Goal: Ask a question: Seek information or help from site administrators or community

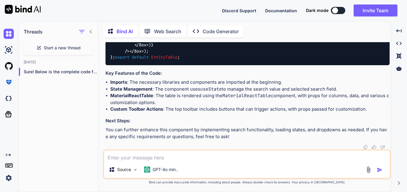
scroll to position [3462, 0]
click at [61, 47] on span "Start a new thread" at bounding box center [62, 48] width 37 height 6
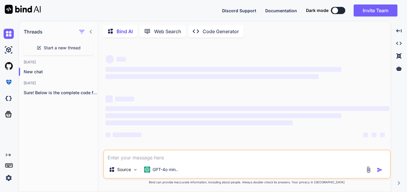
click at [160, 158] on textarea at bounding box center [247, 156] width 286 height 11
type textarea "x"
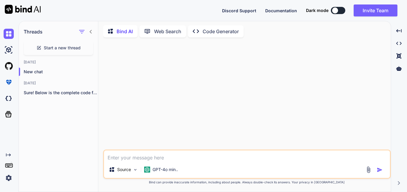
paste textarea "const columns = [ { accessorKey: 'DBREADERID', header: 'ID', size: 80, }, { acc…"
type textarea "const columns = [ { accessorKey: 'DBREADERID', header: 'ID', size: 80, }, { acc…"
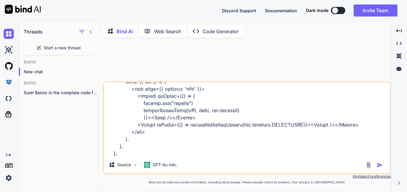
type textarea "x"
type textarea "const columns = [ { accessorKey: 'DBREADERID', header: 'ID', size: 80, }, { acc…"
type textarea "x"
type textarea "const columns = [ { accessorKey: 'DBREADERID', header: 'ID', size: 80, }, { acc…"
type textarea "x"
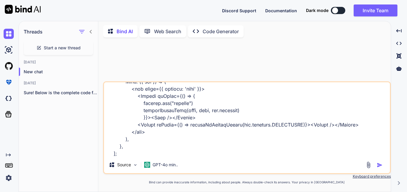
type textarea "const columns = [ { accessorKey: 'DBREADERID', header: 'ID', size: 80, }, { acc…"
type textarea "x"
type textarea "const columns = [ { accessorKey: 'DBREADERID', header: 'ID', size: 80, }, { acc…"
type textarea "x"
type textarea "const columns = [ { accessorKey: 'DBREADERID', header: 'ID', size: 80, }, { acc…"
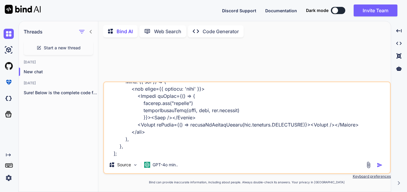
type textarea "x"
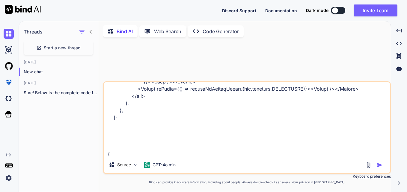
type textarea "const columns = [ { accessorKey: 'DBREADERID', header: 'ID', size: 80, }, { acc…"
type textarea "x"
type textarea "const columns = [ { accessorKey: 'DBREADERID', header: 'ID', size: 80, }, { acc…"
type textarea "x"
type textarea "const columns = [ { accessorKey: 'DBREADERID', header: 'ID', size: 80, }, { acc…"
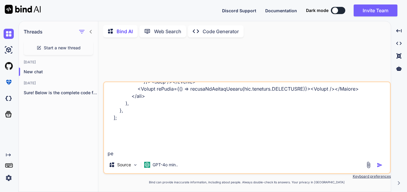
type textarea "x"
type textarea "const columns = [ { accessorKey: 'DBREADERID', header: 'ID', size: 80, }, { acc…"
type textarea "x"
type textarea "const columns = [ { accessorKey: 'DBREADERID', header: 'ID', size: 80, }, { acc…"
type textarea "x"
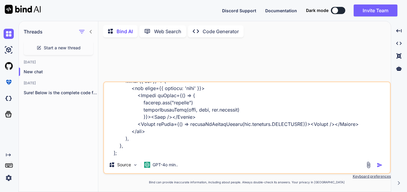
type textarea "const columns = [ { accessorKey: 'DBREADERID', header: 'ID', size: 80, }, { acc…"
type textarea "x"
type textarea "const columns = [ { accessorKey: 'DBREADERID', header: 'ID', size: 80, }, { acc…"
type textarea "x"
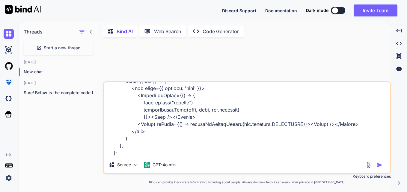
type textarea "const columns = [ { accessorKey: 'DBREADERID', header: 'ID', size: 80, }, { acc…"
type textarea "x"
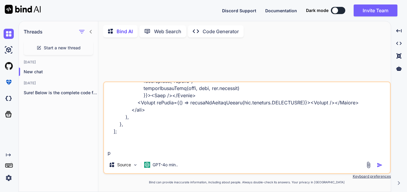
type textarea "const columns = [ { accessorKey: 'DBREADERID', header: 'ID', size: 80, }, { acc…"
type textarea "x"
type textarea "const columns = [ { accessorKey: 'DBREADERID', header: 'ID', size: 80, }, { acc…"
type textarea "x"
type textarea "const columns = [ { accessorKey: 'DBREADERID', header: 'ID', size: 80, }, { acc…"
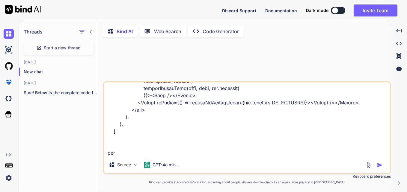
type textarea "x"
type textarea "const columns = [ { accessorKey: 'DBREADERID', header: 'ID', size: 80, }, { acc…"
type textarea "x"
type textarea "const columns = [ { accessorKey: 'DBREADERID', header: 'ID', size: 80, }, { acc…"
type textarea "x"
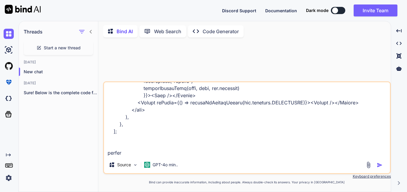
type textarea "const columns = [ { accessorKey: 'DBREADERID', header: 'ID', size: 80, }, { acc…"
type textarea "x"
type textarea "const columns = [ { accessorKey: 'DBREADERID', header: 'ID', size: 80, }, { acc…"
type textarea "x"
type textarea "const columns = [ { accessorKey: 'DBREADERID', header: 'ID', size: 80, }, { acc…"
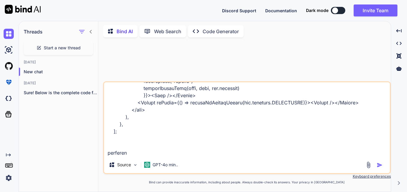
type textarea "x"
type textarea "const columns = [ { accessorKey: 'DBREADERID', header: 'ID', size: 80, }, { acc…"
type textarea "x"
type textarea "const columns = [ { accessorKey: 'DBREADERID', header: 'ID', size: 80, }, { acc…"
type textarea "x"
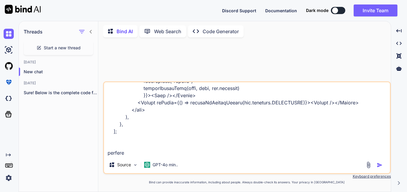
type textarea "const columns = [ { accessorKey: 'DBREADERID', header: 'ID', size: 80, }, { acc…"
type textarea "x"
type textarea "const columns = [ { accessorKey: 'DBREADERID', header: 'ID', size: 80, }, { acc…"
type textarea "x"
type textarea "const columns = [ { accessorKey: 'DBREADERID', header: 'ID', size: 80, }, { acc…"
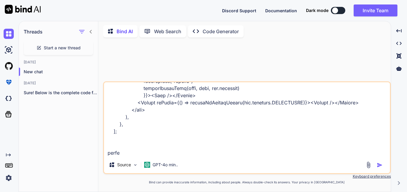
type textarea "x"
type textarea "const columns = [ { accessorKey: 'DBREADERID', header: 'ID', size: 80, }, { acc…"
type textarea "x"
type textarea "const columns = [ { accessorKey: 'DBREADERID', header: 'ID', size: 80, }, { acc…"
type textarea "x"
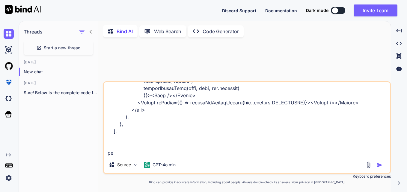
type textarea "const columns = [ { accessorKey: 'DBREADERID', header: 'ID', size: 80, }, { acc…"
type textarea "x"
type textarea "const columns = [ { accessorKey: 'DBREADERID', header: 'ID', size: 80, }, { acc…"
type textarea "x"
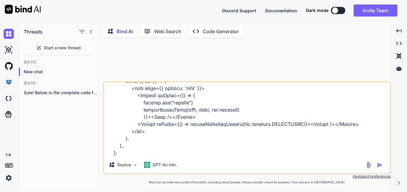
type textarea "const columns = [ { accessorKey: 'DBREADERID', header: 'ID', size: 80, }, { acc…"
type textarea "x"
type textarea "const columns = [ { accessorKey: 'DBREADERID', header: 'ID', size: 80, }, { acc…"
type textarea "x"
type textarea "const columns = [ { accessorKey: 'DBREADERID', header: 'ID', size: 80, }, { acc…"
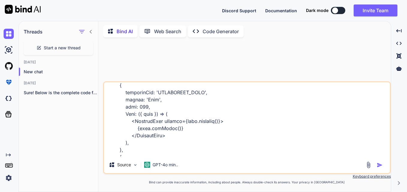
scroll to position [4, 0]
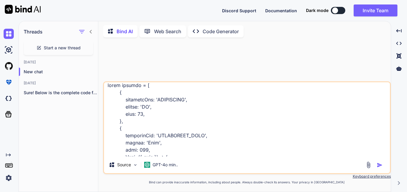
type textarea "x"
type textarea "const columns = [ { accessorKey: 'DBREADERID', header: 'ID', size: 80, }, { acc…"
type textarea "x"
type textarea "const columns = [ { accessorKey: 'DBREADERID', header: 'ID', size: 80, }, { acc…"
type textarea "x"
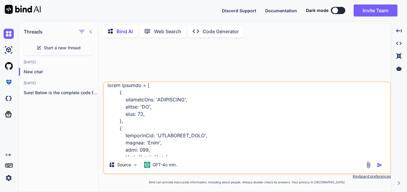
click at [111, 90] on textarea at bounding box center [247, 119] width 286 height 74
type textarea "D const columns = [ { accessorKey: 'DBREADERID', header: 'ID', size: 80, }, { a…"
type textarea "x"
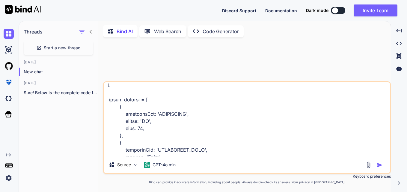
type textarea "DB const columns = [ { accessorKey: 'DBREADERID', header: 'ID', size: 80, }, { …"
type textarea "x"
type textarea "DBc const columns = [ { accessorKey: 'DBREADERID', header: 'ID', size: 80, }, {…"
type textarea "x"
type textarea "DBco const columns = [ { accessorKey: 'DBREADERID', header: 'ID', size: 80, }, …"
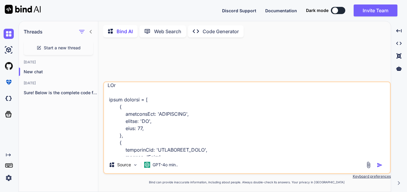
type textarea "x"
type textarea "DBcon const columns = [ { accessorKey: 'DBREADERID', header: 'ID', size: 80, },…"
type textarea "x"
type textarea "DBconf const columns = [ { accessorKey: 'DBREADERID', header: 'ID', size: 80, }…"
type textarea "x"
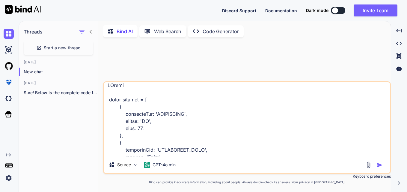
type textarea "DBconfi const columns = [ { accessorKey: 'DBREADERID', header: 'ID', size: 80, …"
type textarea "x"
type textarea "DBconfiu const columns = [ { accessorKey: 'DBREADERID', header: 'ID', size: 80,…"
type textarea "x"
type textarea "DBconfiug const columns = [ { accessorKey: 'DBREADERID', header: 'ID', size: 80…"
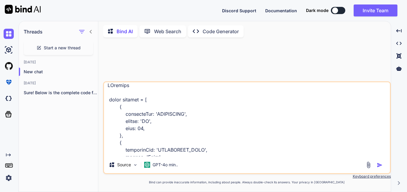
type textarea "x"
type textarea "DBconfiu const columns = [ { accessorKey: 'DBREADERID', header: 'ID', size: 80,…"
type textarea "x"
type textarea "DBconfiug const columns = [ { accessorKey: 'DBREADERID', header: 'ID', size: 80…"
type textarea "x"
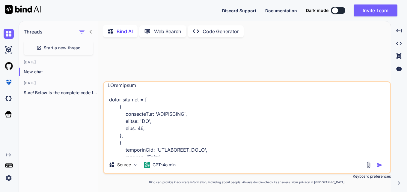
type textarea "DBconfiugiu const columns = [ { accessorKey: 'DBREADERID', header: 'ID', size: …"
type textarea "x"
type textarea "DBconfiugiur const columns = [ { accessorKey: 'DBREADERID', header: 'ID', size:…"
type textarea "x"
type textarea "DBconfiugiura const columns = [ { accessorKey: 'DBREADERID', header: 'ID', size…"
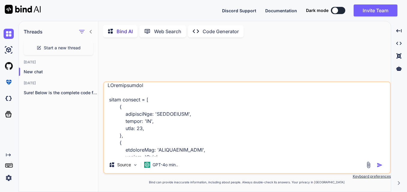
type textarea "x"
type textarea "DBconfiugiurat const columns = [ { accessorKey: 'DBREADERID', header: 'ID', siz…"
type textarea "x"
type textarea "DBconfiugiurati const columns = [ { accessorKey: 'DBREADERID', header: 'ID', si…"
type textarea "x"
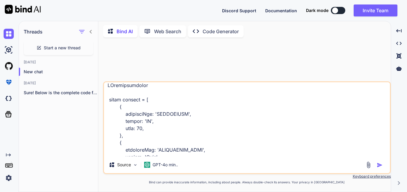
type textarea "DBconfiugiuratio const columns = [ { accessorKey: 'DBREADERID', header: 'ID', s…"
type textarea "x"
type textarea "DBconfiugiuration const columns = [ { accessorKey: 'DBREADERID', header: 'ID', …"
type textarea "x"
type textarea "DBconfiugiuration. const columns = [ { accessorKey: 'DBREADERID', header: 'ID',…"
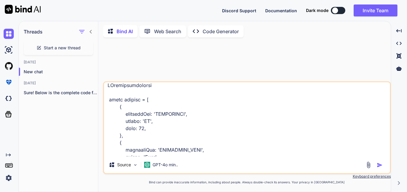
type textarea "x"
type textarea "DBconfiugiuration.j const columns = [ { accessorKey: 'DBREADERID', header: 'ID'…"
type textarea "x"
type textarea "DBconfiugiuration.js const columns = [ { accessorKey: 'DBREADERID', header: 'ID…"
type textarea "x"
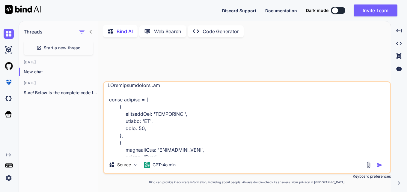
type textarea "DBconfiugiuration.jsx const columns = [ { accessorKey: 'DBREADERID', header: 'I…"
type textarea "x"
type textarea "DBconfiugiuration.jsx const columns = [ { accessorKey: 'DBREADERID', header: 'I…"
type textarea "x"
type textarea "DBconfiugiuration.jsx f const columns = [ { accessorKey: 'DBREADERID', header: …"
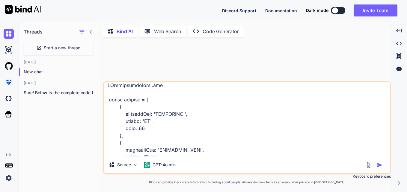
type textarea "x"
type textarea "DBconfiugiuration.jsx fi const columns = [ { accessorKey: 'DBREADERID', header:…"
type textarea "x"
type textarea "DBconfiugiuration.jsx fil const columns = [ { accessorKey: 'DBREADERID', header…"
type textarea "x"
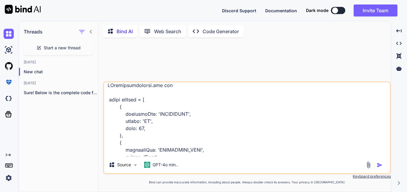
type textarea "DBconfiugiuration.jsx file const columns = [ { accessorKey: 'DBREADERID', heade…"
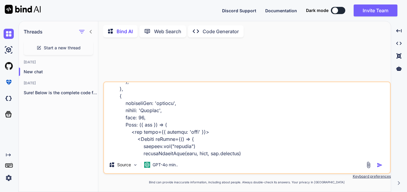
scroll to position [389, 0]
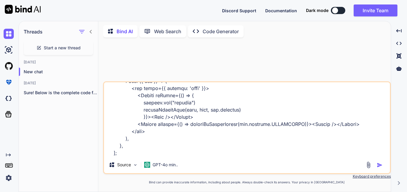
type textarea "x"
type textarea "DBconfiugiuration.jsx file const columns = [ { accessorKey: 'DBREADERID', heade…"
type textarea "x"
click at [152, 152] on textarea at bounding box center [247, 119] width 286 height 74
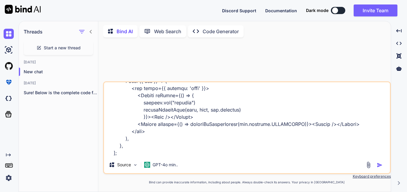
click at [152, 152] on textarea at bounding box center [247, 119] width 286 height 74
click at [156, 153] on textarea at bounding box center [247, 119] width 286 height 74
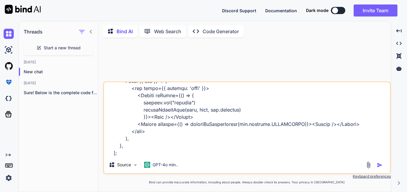
paste textarea "import { DetailsList, Icon, SelectionMode } from '@fluentui/react'; import Reac…"
type textarea "import { DetailsList, Icon, SelectionMode } from '@fluentui/react'; import Reac…"
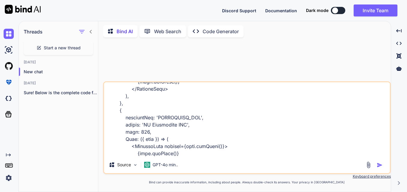
scroll to position [6508, 0]
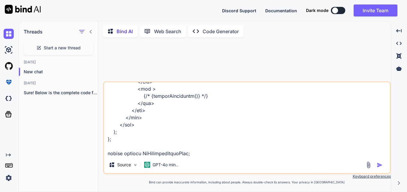
type textarea "x"
type textarea "import { DetailsList, Icon, SelectionMode } from '@fluentui/react'; import Reac…"
type textarea "x"
type textarea "import { DetailsList, Icon, SelectionMode } from '@fluentui/react'; import Reac…"
type textarea "x"
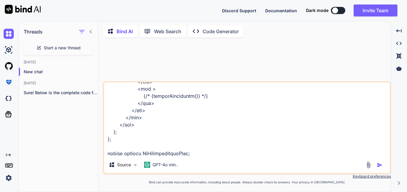
type textarea "import { DetailsList, Icon, SelectionMode } from '@fluentui/react'; import Reac…"
type textarea "x"
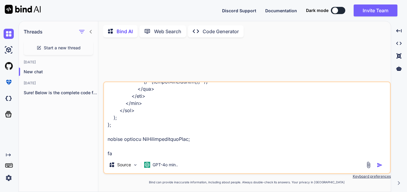
type textarea "import { DetailsList, Icon, SelectionMode } from '@fluentui/react'; import Reac…"
type textarea "x"
type textarea "import { DetailsList, Icon, SelectionMode } from '@fluentui/react'; import Reac…"
type textarea "x"
type textarea "import { DetailsList, Icon, SelectionMode } from '@fluentui/react'; import Reac…"
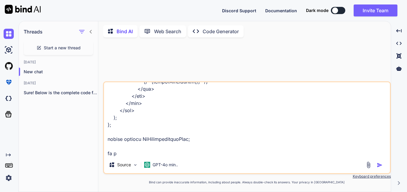
type textarea "x"
type textarea "import { DetailsList, Icon, SelectionMode } from '@fluentui/react'; import Reac…"
type textarea "x"
type textarea "import { DetailsList, Icon, SelectionMode } from '@fluentui/react'; import Reac…"
type textarea "x"
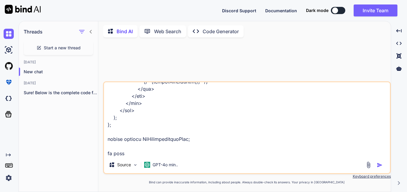
type textarea "import { DetailsList, Icon, SelectionMode } from '@fluentui/react'; import Reac…"
type textarea "x"
type textarea "import { DetailsList, Icon, SelectionMode } from '@fluentui/react'; import Reac…"
type textarea "x"
type textarea "import { DetailsList, Icon, SelectionMode } from '@fluentui/react'; import Reac…"
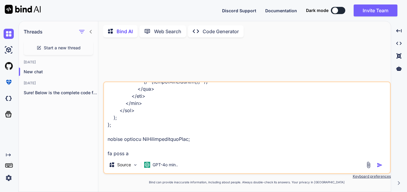
type textarea "x"
type textarea "import { DetailsList, Icon, SelectionMode } from '@fluentui/react'; import Reac…"
type textarea "x"
type textarea "import { DetailsList, Icon, SelectionMode } from '@fluentui/react'; import Reac…"
type textarea "x"
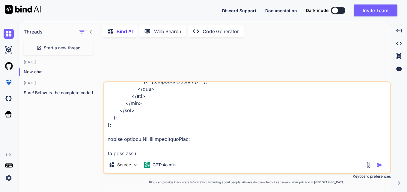
type textarea "import { DetailsList, Icon, SelectionMode } from '@fluentui/react'; import Reac…"
type textarea "x"
type textarea "import { DetailsList, Icon, SelectionMode } from '@fluentui/react'; import Reac…"
type textarea "x"
type textarea "import { DetailsList, Icon, SelectionMode } from '@fluentui/react'; import Reac…"
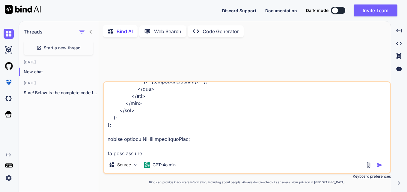
type textarea "x"
type textarea "import { DetailsList, Icon, SelectionMode } from '@fluentui/react'; import Reac…"
type textarea "x"
type textarea "import { DetailsList, Icon, SelectionMode } from '@fluentui/react'; import Reac…"
type textarea "x"
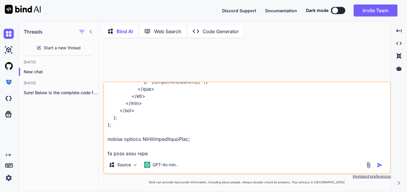
type textarea "import { DetailsList, Icon, SelectionMode } from '@fluentui/react'; import Reac…"
type textarea "x"
type textarea "import { DetailsList, Icon, SelectionMode } from '@fluentui/react'; import Reac…"
type textarea "x"
type textarea "import { DetailsList, Icon, SelectionMode } from '@fluentui/react'; import Reac…"
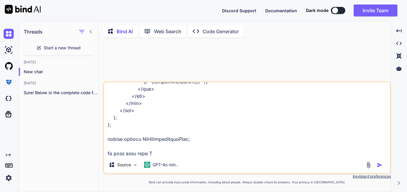
type textarea "x"
type textarea "import { DetailsList, Icon, SelectionMode } from '@fluentui/react'; import Reac…"
type textarea "x"
type textarea "import { DetailsList, Icon, SelectionMode } from '@fluentui/react'; import Reac…"
type textarea "x"
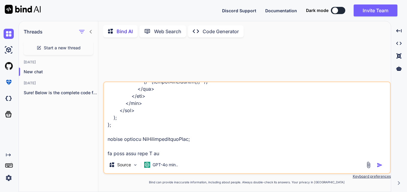
type textarea "import { DetailsList, Icon, SelectionMode } from '@fluentui/react'; import Reac…"
type textarea "x"
type textarea "import { DetailsList, Icon, SelectionMode } from '@fluentui/react'; import Reac…"
type textarea "x"
type textarea "import { DetailsList, Icon, SelectionMode } from '@fluentui/react'; import Reac…"
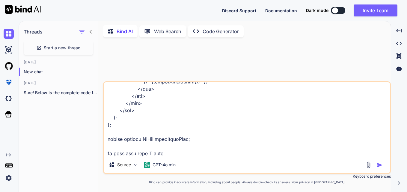
type textarea "x"
type textarea "import { DetailsList, Icon, SelectionMode } from '@fluentui/react'; import Reac…"
type textarea "x"
type textarea "import { DetailsList, Icon, SelectionMode } from '@fluentui/react'; import Reac…"
type textarea "x"
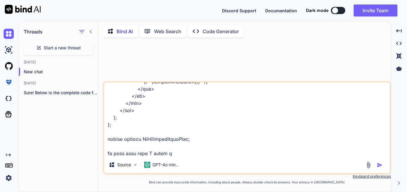
type textarea "import { DetailsList, Icon, SelectionMode } from '@fluentui/react'; import Reac…"
type textarea "x"
type textarea "import { DetailsList, Icon, SelectionMode } from '@fluentui/react'; import Reac…"
type textarea "x"
type textarea "import { DetailsList, Icon, SelectionMode } from '@fluentui/react'; import Reac…"
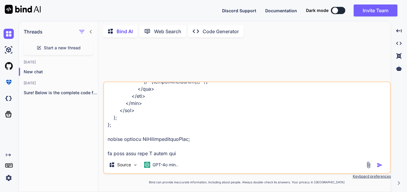
type textarea "x"
type textarea "import { DetailsList, Icon, SelectionMode } from '@fluentui/react'; import Reac…"
type textarea "x"
type textarea "import { DetailsList, Icon, SelectionMode } from '@fluentui/react'; import Reac…"
type textarea "x"
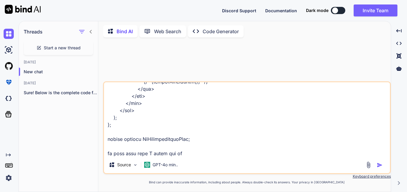
type textarea "import { DetailsList, Icon, SelectionMode } from '@fluentui/react'; import Reac…"
type textarea "x"
type textarea "import { DetailsList, Icon, SelectionMode } from '@fluentui/react'; import Reac…"
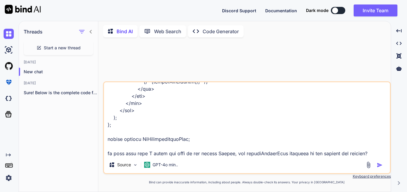
click at [252, 156] on textarea at bounding box center [247, 119] width 286 height 74
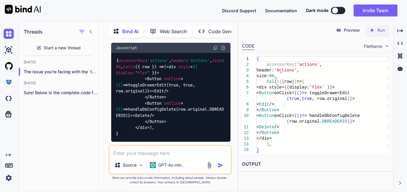
scroll to position [2776, 0]
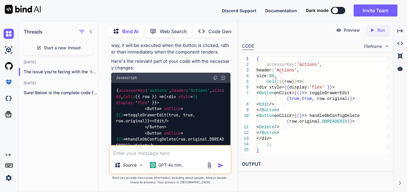
click at [215, 75] on img at bounding box center [215, 77] width 5 height 5
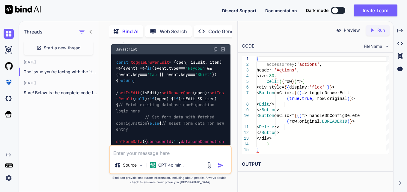
scroll to position [3045, 0]
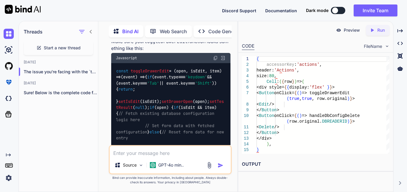
click at [215, 61] on img at bounding box center [215, 58] width 5 height 5
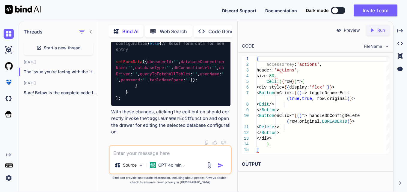
scroll to position [3224, 0]
click at [166, 155] on textarea at bounding box center [170, 151] width 121 height 11
paste textarea "toggleDrawerEdit"
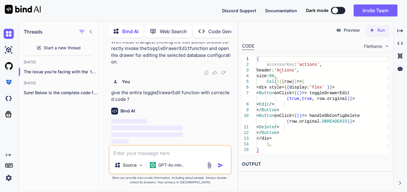
scroll to position [3294, 0]
click at [237, 78] on div "Threads Start a new thread [DATE] The issue you're facing with the `toggle... […" at bounding box center [128, 106] width 219 height 171
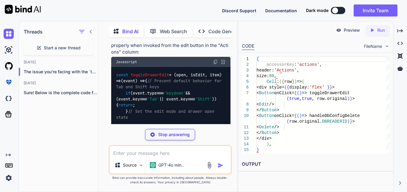
drag, startPoint x: 238, startPoint y: 78, endPoint x: 367, endPoint y: 83, distance: 129.5
click at [367, 83] on div "Threads Start a new thread [DATE] The issue you're facing with the `toggle... […" at bounding box center [213, 106] width 388 height 171
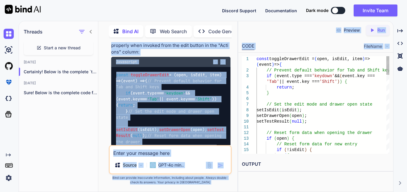
click at [238, 80] on div "Threads Start a new thread [DATE] Certainly! Below is the complete `toggle... […" at bounding box center [213, 106] width 388 height 171
click at [238, 80] on div "Preview Created with Pixso. Run CODE FileName 1 2 3 4 5 6 7 8 9 10 11 12 13 14 …" at bounding box center [315, 106] width 155 height 171
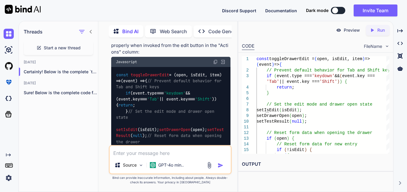
drag, startPoint x: 238, startPoint y: 72, endPoint x: 240, endPoint y: 88, distance: 15.9
click at [240, 88] on div "1 2 3 4 5 6 7 8 9 10 11 12 13 14 15 16 const toggleDrawerEdit = ( open, isEdit,…" at bounding box center [315, 105] width 155 height 105
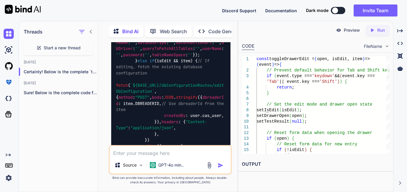
scroll to position [3384, 0]
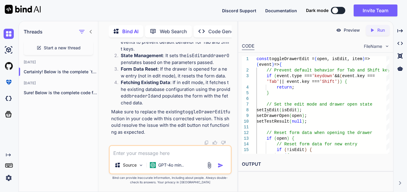
scroll to position [4043, 0]
click at [172, 154] on textarea at bounding box center [170, 151] width 121 height 11
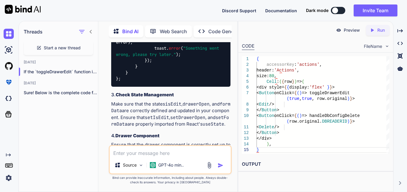
scroll to position [4380, 0]
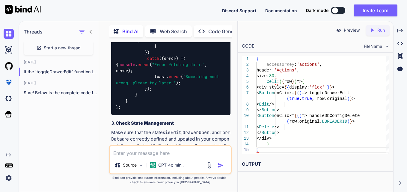
click at [177, 155] on textarea at bounding box center [170, 151] width 121 height 11
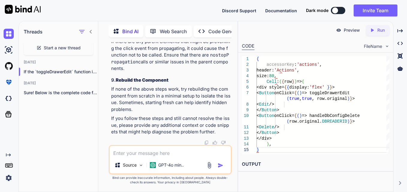
scroll to position [5588, 0]
click at [160, 153] on textarea at bounding box center [170, 151] width 121 height 11
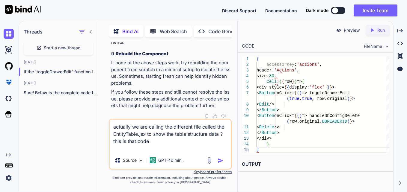
paste textarea "import React, { useState } from "react"; import { Box } from "@mui/material"; i…"
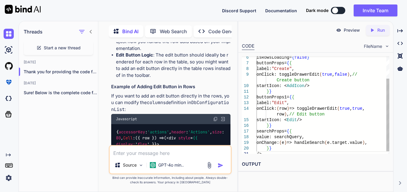
scroll to position [0, 0]
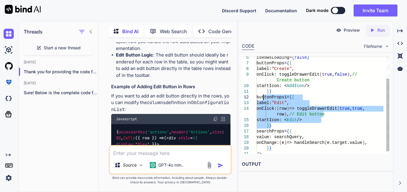
drag, startPoint x: 272, startPoint y: 126, endPoint x: 263, endPoint y: 99, distance: 28.7
click at [263, 99] on div "isRowsLoading= { false } buttonProps= { { label: "Create" , onClick: toggleDraw…" at bounding box center [322, 91] width 133 height 131
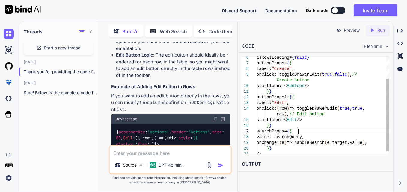
drag, startPoint x: 304, startPoint y: 134, endPoint x: 304, endPoint y: 141, distance: 7.2
click at [305, 136] on div "isRowsLoading= { false } buttonProps= { { label: "Create" , onClick: toggleDraw…" at bounding box center [322, 91] width 133 height 131
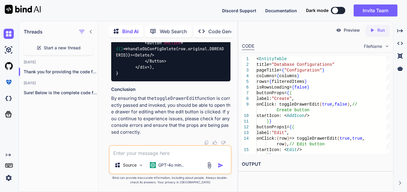
scroll to position [7138, 0]
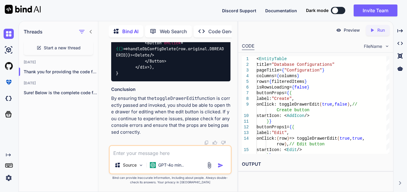
click at [331, 87] on div "isRowsLoading= { false } buttonProps= { { label: "Create" , onClick: toggleDraw…" at bounding box center [322, 121] width 133 height 131
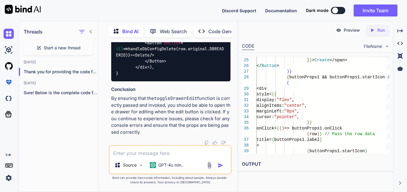
scroll to position [7107, 0]
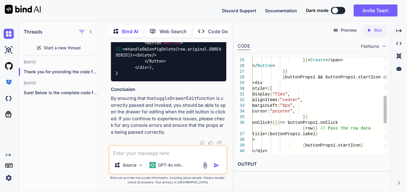
drag, startPoint x: 238, startPoint y: 106, endPoint x: 117, endPoint y: 129, distance: 122.4
click at [117, 129] on div "Threads Start a new thread [DATE] Thank you for providing the code for the... […" at bounding box center [213, 106] width 388 height 171
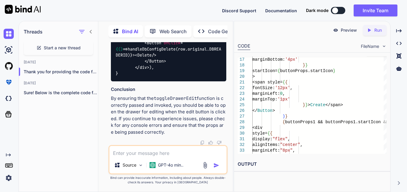
click at [91, 30] on icon at bounding box center [91, 32] width 2 height 4
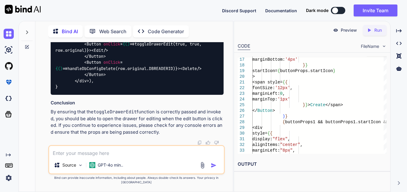
scroll to position [5387, 0]
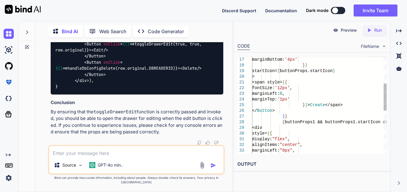
drag, startPoint x: 233, startPoint y: 104, endPoint x: 156, endPoint y: 113, distance: 77.5
click at [156, 113] on div "Bind AI Web Search Created with Pixso. Code Generator You Bind AI The issue you…" at bounding box center [213, 106] width 388 height 171
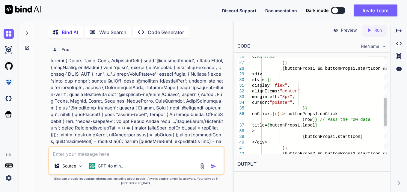
scroll to position [5387, 0]
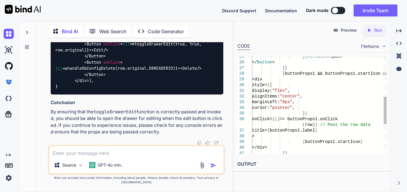
type textarea "style={{ display: "flex", alignItems: "center", marginLeft: "8px", cursor: "poi…"
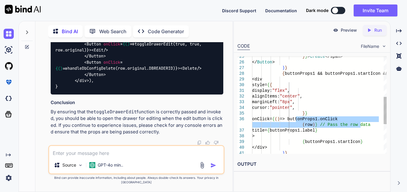
drag, startPoint x: 296, startPoint y: 121, endPoint x: 367, endPoint y: 124, distance: 70.8
click at [367, 124] on div "</div> ) } title= { buttonProps1.label } > { buttonProps1.startIcon } } } onCli…" at bounding box center [319, 85] width 135 height 347
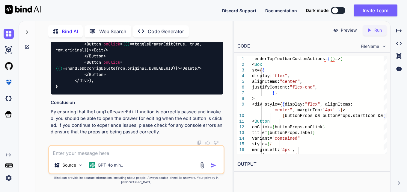
click at [159, 156] on textarea at bounding box center [136, 151] width 174 height 11
paste textarea "./src/app3/process/EntityTable/EntityTable.jsx Line 110:55: 'row' is not define…"
type textarea "./src/app3/process/EntityTable/EntityTable.jsx Line 110:55: 'row' is not define…"
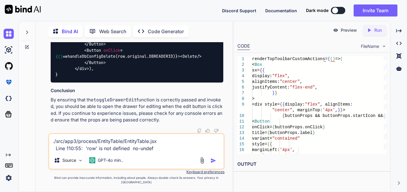
type textarea "x"
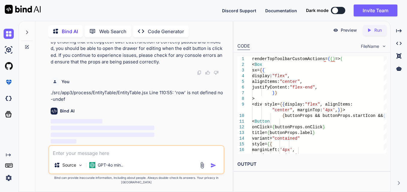
scroll to position [6019, 0]
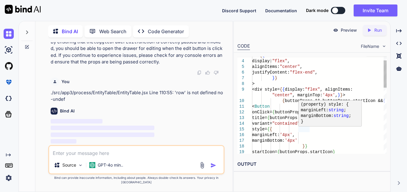
type textarea "{buttonProps && buttonProps.startIcon && ( <Button onClick={buttonProps.onClick…"
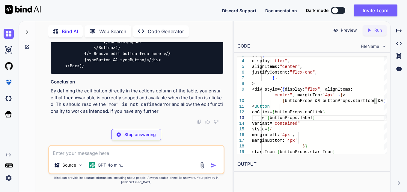
type textarea "x"
type textarea "</Button> </div> ), }, ];"
type textarea "x"
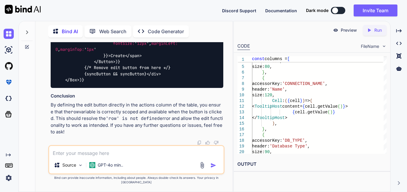
scroll to position [6229, 0]
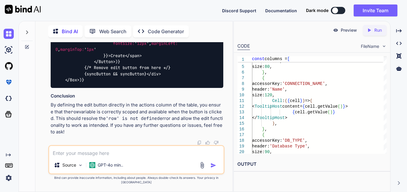
click at [142, 157] on textarea at bounding box center [136, 151] width 174 height 11
type textarea "i"
type textarea "x"
type textarea "i"
type textarea "x"
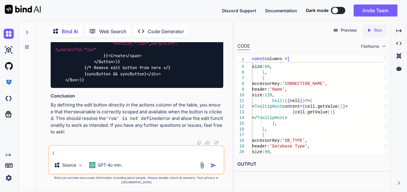
type textarea "i f"
type textarea "x"
type textarea "i fi"
type textarea "x"
type textarea "i fif"
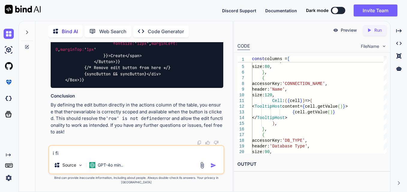
type textarea "x"
type textarea "i fif"
type textarea "x"
type textarea "i fif"
type textarea "x"
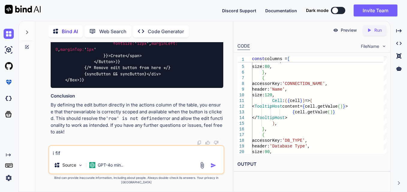
type textarea "i fi"
type textarea "x"
type textarea "i f"
type textarea "x"
type textarea "i"
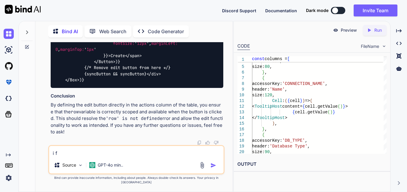
type textarea "x"
type textarea "i d"
type textarea "x"
type textarea "i di"
type textarea "x"
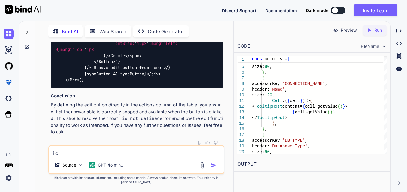
type textarea "i did"
type textarea "x"
type textarea "i did"
type textarea "x"
type textarea "i did w"
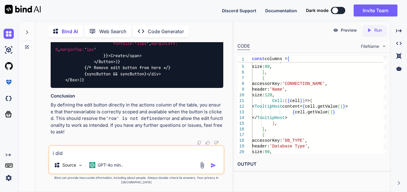
type textarea "x"
type textarea "i did wh"
type textarea "x"
type textarea "i did wha"
type textarea "x"
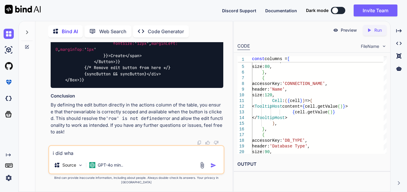
type textarea "i did what"
type textarea "x"
type textarea "i did wha"
type textarea "x"
type textarea "i did wh"
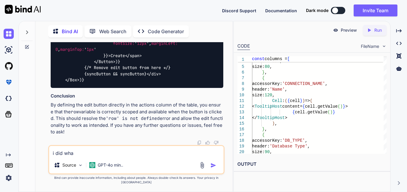
type textarea "x"
type textarea "i did w"
type textarea "x"
type textarea "i did"
type textarea "x"
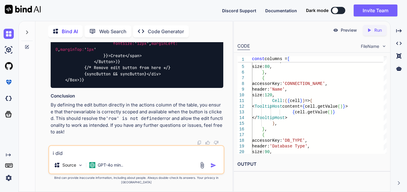
type textarea "i did t"
type textarea "x"
type textarea "i did th"
type textarea "x"
type textarea "i did th e"
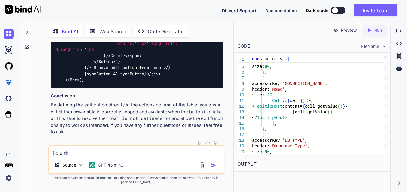
type textarea "x"
type textarea "i did th"
type textarea "x"
type textarea "i did th"
type textarea "x"
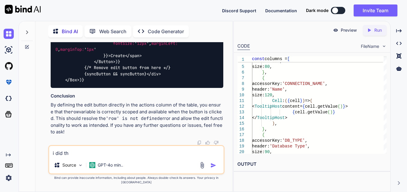
type textarea "i did the"
type textarea "x"
type textarea "i did the"
type textarea "x"
type textarea "i did the a"
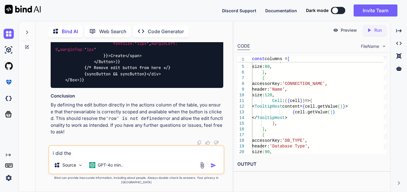
type textarea "x"
type textarea "i did the ab"
type textarea "x"
type textarea "i did the abo"
type textarea "x"
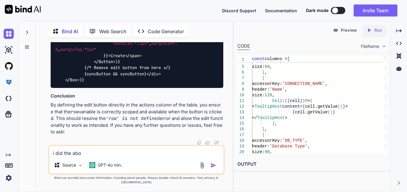
type textarea "i did the abov"
type textarea "x"
type textarea "i did the above"
type textarea "x"
type textarea "i did the above"
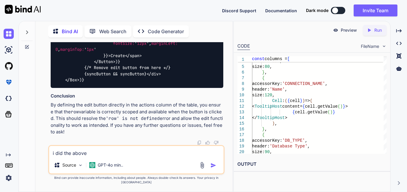
type textarea "x"
type textarea "i did the above c"
type textarea "x"
type textarea "i did the above ch"
type textarea "x"
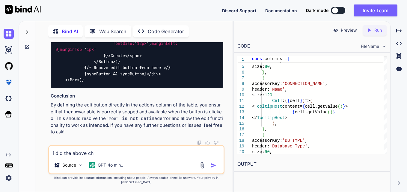
type textarea "i did the above cha"
type textarea "x"
type textarea "i did the above chan"
type textarea "x"
type textarea "i did the above chang"
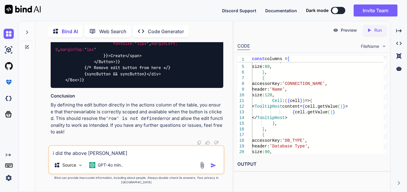
type textarea "x"
type textarea "i did the above change"
type textarea "x"
type textarea "i did the above change"
type textarea "x"
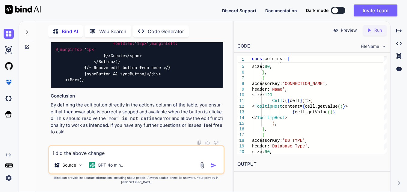
type textarea "i did the above change"
type textarea "x"
type textarea "i did the above changes"
type textarea "x"
type textarea "i did the above changes"
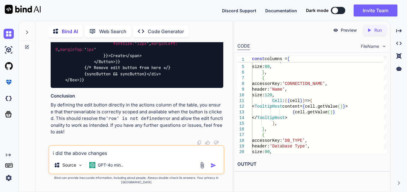
type textarea "x"
type textarea "i did the above changes d"
type textarea "x"
type textarea "i did the above changes"
type textarea "x"
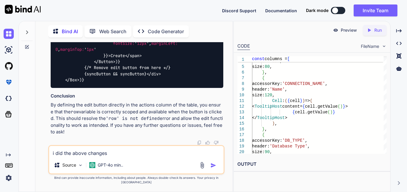
type textarea "i did the above changes s"
type textarea "x"
type textarea "i did the above changes st"
type textarea "x"
type textarea "i did the above changes sti"
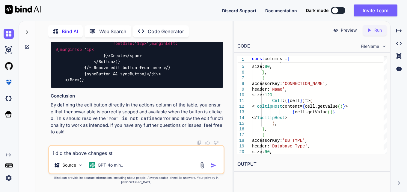
type textarea "x"
type textarea "i did the above changes stil"
type textarea "x"
type textarea "i did the above changes still"
type textarea "x"
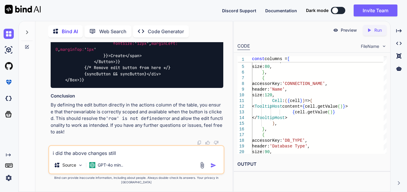
type textarea "i did the above changes still"
type textarea "x"
type textarea "i did the above changes still i"
type textarea "x"
type textarea "i did the above changes still it"
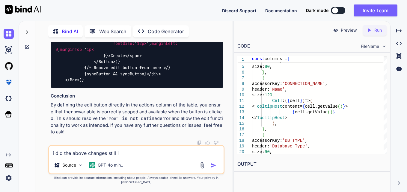
type textarea "x"
type textarea "i did the above changes still it"
type textarea "x"
type textarea "i did the above changes still it i"
type textarea "x"
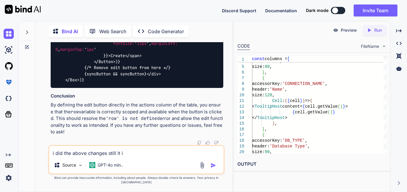
type textarea "i did the above changes still it is"
type textarea "x"
type textarea "i did the above changes still it is"
type textarea "x"
type textarea "i did the above changes still it is n"
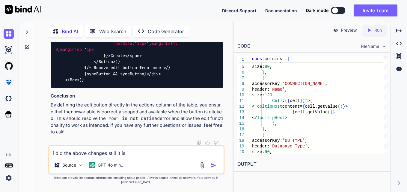
type textarea "x"
type textarea "i did the above changes still it is no"
type textarea "x"
type textarea "i did the above changes still it is not"
type textarea "x"
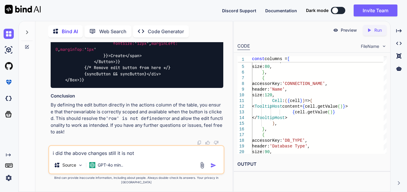
type textarea "i did the above changes still it is not"
type textarea "x"
type textarea "i did the above changes still it is not c"
type textarea "x"
type textarea "i did the above changes still it is not ca"
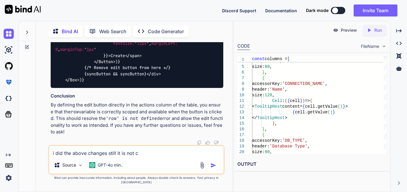
type textarea "x"
type textarea "i did the above changes still it is not cal"
type textarea "x"
type textarea "i did the above changes still it is not call"
type textarea "x"
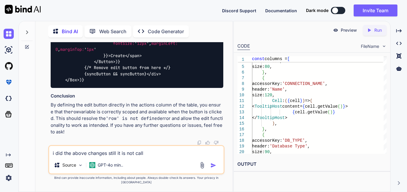
type textarea "i did the above changes still it is not calli"
type textarea "x"
type textarea "i did the above changes still it is not callin"
type textarea "x"
type textarea "i did the above changes still it is not calling"
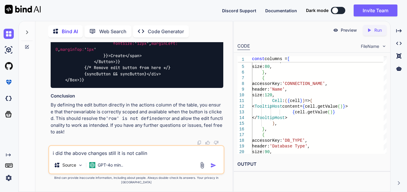
type textarea "x"
type textarea "i did the above changes still it is not calling"
type textarea "x"
type textarea "i did the above changes still it is not calling t"
type textarea "x"
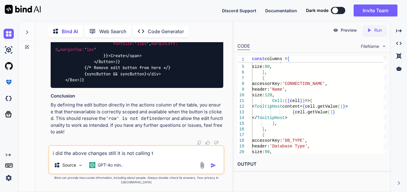
type textarea "i did the above changes still it is not calling th"
type textarea "x"
type textarea "i did the above changes still it is not calling the"
type textarea "x"
type textarea "i did the above changes still it is not calling the t"
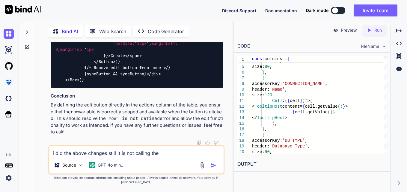
type textarea "x"
type textarea "i did the above changes still it is not calling the to"
type textarea "x"
type textarea "i did the above changes still it is not calling the too"
type textarea "x"
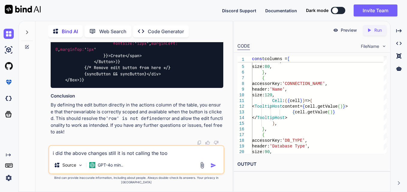
type textarea "i did the above changes still it is not calling the toog"
type textarea "x"
type textarea "i did the above changes still it is not calling the too"
type textarea "x"
type textarea "i did the above changes still it is not calling the to"
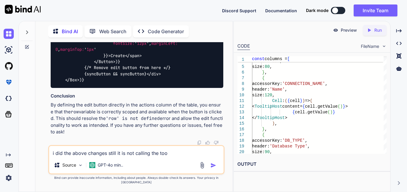
type textarea "x"
type textarea "i did the above changes still it is not calling the tog"
type textarea "x"
type textarea "i did the above changes still it is not calling the togg"
type textarea "x"
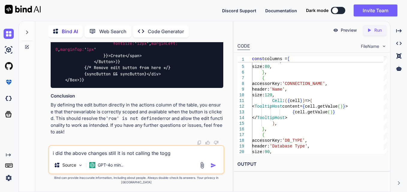
type textarea "i did the above changes still it is not calling the toggl"
type textarea "x"
type textarea "i did the above changes still it is not calling the toggle"
type textarea "x"
type textarea "i did the above changes still it is not calling the toggleD"
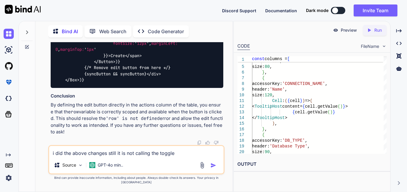
type textarea "x"
type textarea "i did the above changes still it is not calling the toggleDr"
type textarea "x"
type textarea "i did the above changes still it is not calling the toggleDra"
type textarea "x"
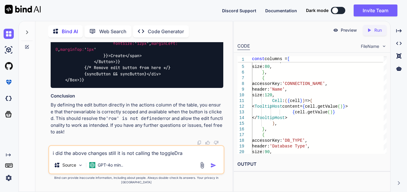
type textarea "i did the above changes still it is not calling the toggleDraw"
type textarea "x"
type textarea "i did the above changes still it is not calling the toggleDrawe"
type textarea "x"
type textarea "i did the above changes still it is not calling the toggleDrawer"
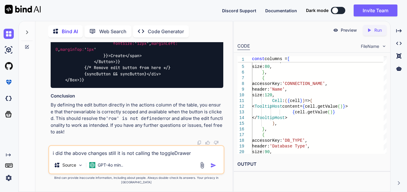
type textarea "x"
type textarea "i did the above changes still it is not calling the toggleDrawerE"
type textarea "x"
type textarea "i did the above changes still it is not calling the toggleDrawerEd"
type textarea "x"
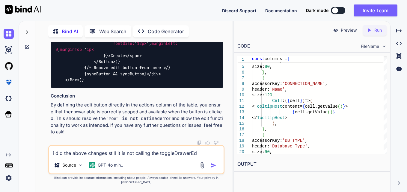
type textarea "i did the above changes still it is not calling the toggleDrawerEdi"
type textarea "x"
type textarea "i did the above changes still it is not calling the toggleDrawerEdit"
type textarea "x"
type textarea "i did the above changes still it is not calling the toggleDrawerEdit"
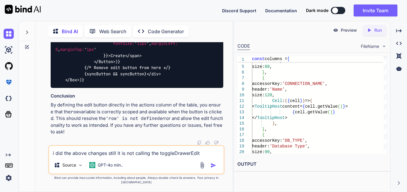
type textarea "x"
type textarea "i did the above changes still it is not calling the toggleDrawerEdit a"
type textarea "x"
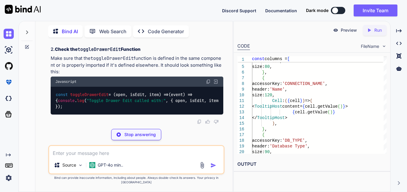
scroll to position [7060, 0]
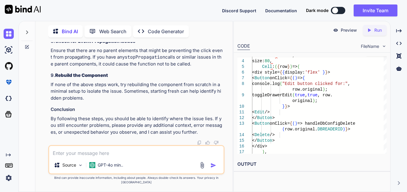
scroll to position [7619, 0]
click at [101, 157] on textarea at bounding box center [136, 151] width 174 height 11
paste textarea "{ accessorKey: 'actions', header: 'Actions', size: 80, Cell: ({ row }) => ( <di…"
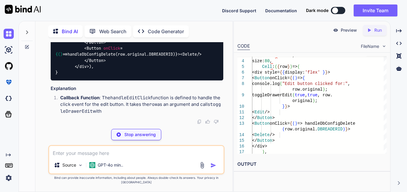
scroll to position [7916, 0]
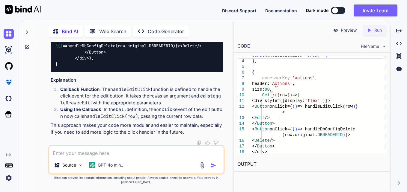
click at [147, 157] on textarea at bounding box center [136, 151] width 174 height 11
paste textarea "muiTableFooterProps={{ sx: { backgroundColor: "white", textAlign: 'center', }, …"
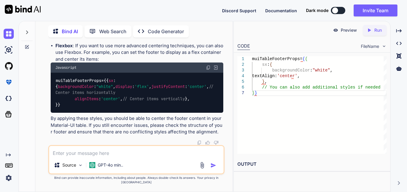
scroll to position [8527, 0]
drag, startPoint x: 73, startPoint y: 86, endPoint x: 196, endPoint y: 96, distance: 123.6
click at [196, 96] on div "muiTableFooterProps={{ sx : { backgroundColor : "white" , display : 'flex' , ju…" at bounding box center [137, 93] width 173 height 40
copy code "display : 'flex' , justifyContent : 'center' , // Center items horizontally ali…"
click at [110, 152] on textarea at bounding box center [136, 151] width 174 height 11
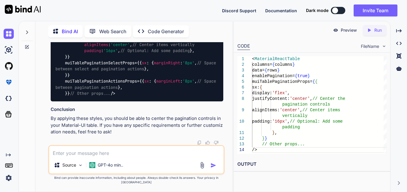
scroll to position [8758, 0]
drag, startPoint x: 61, startPoint y: 80, endPoint x: 86, endPoint y: 126, distance: 52.3
copy code "muiTablePaginationProps={{ sx : { display : 'flex' , justifyContent : 'center' …"
click at [76, 157] on textarea at bounding box center [136, 151] width 174 height 11
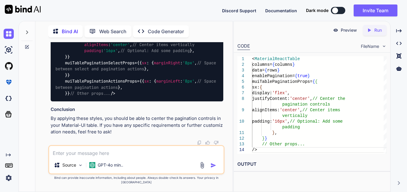
paste textarea "<MaterialReactTable columns={columns} // pageTitle={pageTitle} data={rows} enab…"
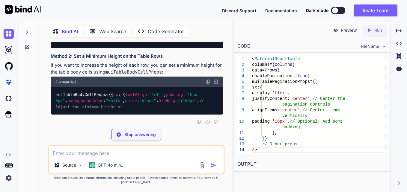
scroll to position [9878, 0]
